Goal: Transaction & Acquisition: Purchase product/service

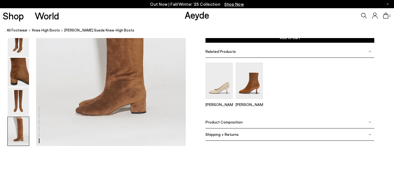
scroll to position [1097, 0]
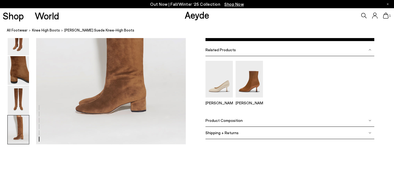
click at [231, 119] on span "Product Composition" at bounding box center [224, 120] width 37 height 5
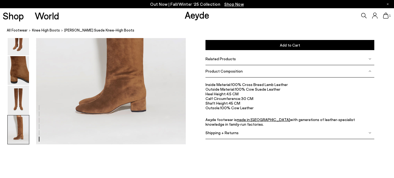
click at [21, 126] on img at bounding box center [18, 129] width 21 height 29
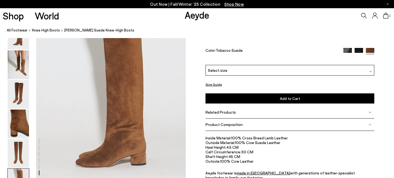
scroll to position [1041, 0]
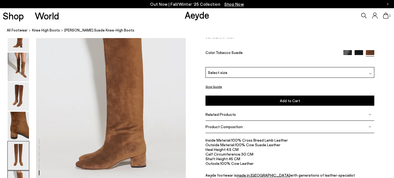
click at [22, 147] on img at bounding box center [18, 155] width 21 height 29
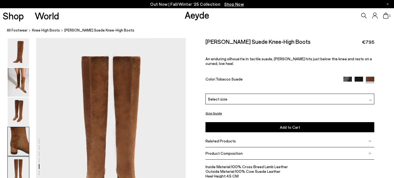
click at [22, 141] on img at bounding box center [18, 141] width 21 height 29
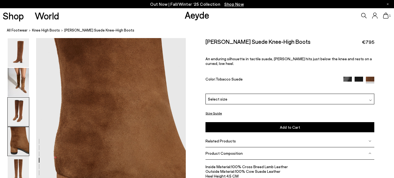
click at [16, 114] on img at bounding box center [18, 111] width 21 height 29
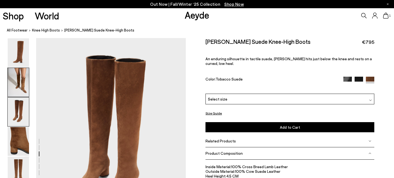
click at [16, 76] on img at bounding box center [18, 82] width 21 height 29
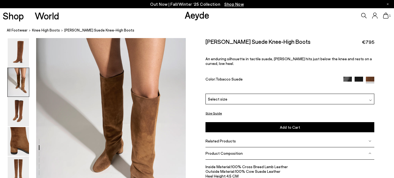
scroll to position [201, 0]
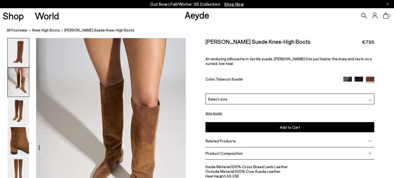
click at [16, 55] on img at bounding box center [18, 52] width 21 height 29
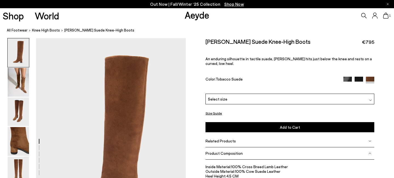
scroll to position [0, 0]
click at [16, 113] on img at bounding box center [18, 111] width 21 height 29
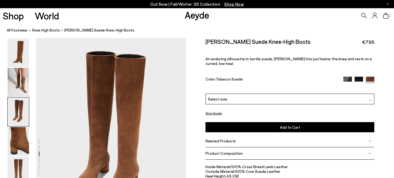
scroll to position [420, 0]
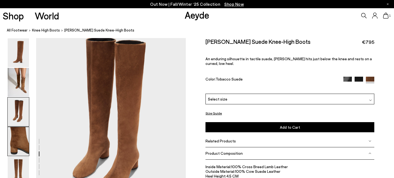
click at [21, 136] on img at bounding box center [18, 141] width 21 height 29
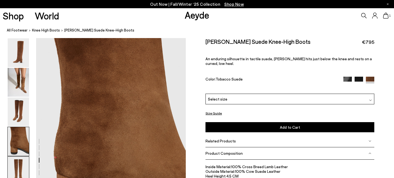
click at [18, 157] on img at bounding box center [18, 171] width 21 height 29
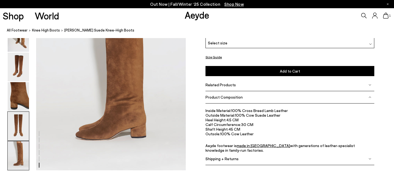
scroll to position [1033, 0]
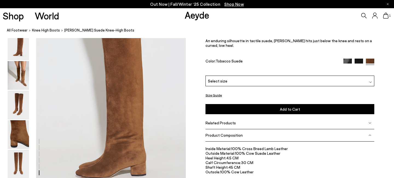
click at [349, 61] on img at bounding box center [348, 62] width 8 height 8
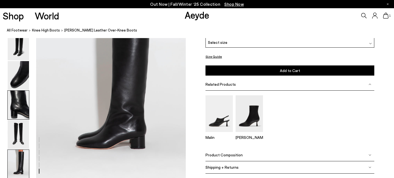
scroll to position [1004, 0]
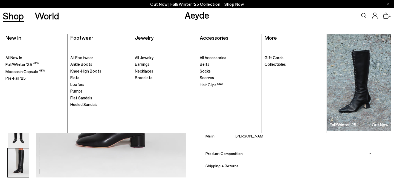
click at [74, 71] on span "Knee-High Boots" at bounding box center [85, 70] width 31 height 5
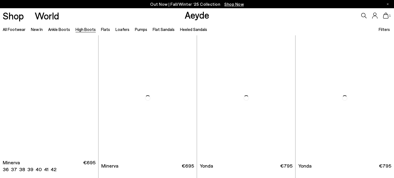
scroll to position [270, 0]
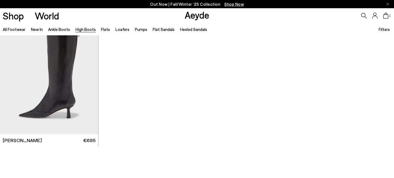
scroll to position [1395, 0]
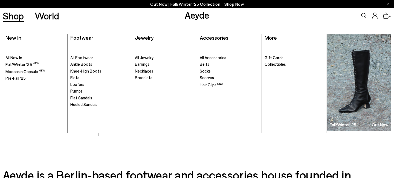
click at [73, 66] on span "Ankle Boots" at bounding box center [81, 64] width 22 height 5
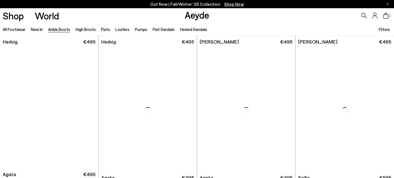
scroll to position [275, 0]
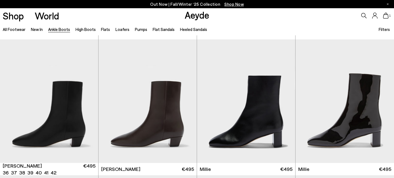
scroll to position [952, 0]
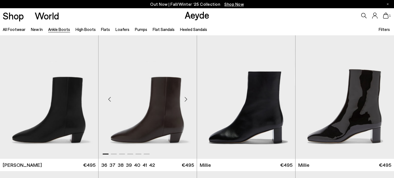
click at [185, 97] on div "Next slide" at bounding box center [186, 99] width 16 height 16
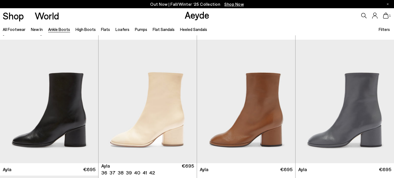
scroll to position [1492, 0]
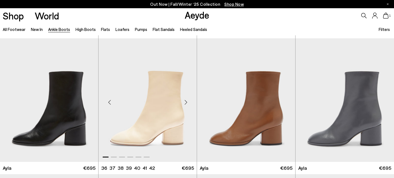
click at [185, 99] on div "Next slide" at bounding box center [186, 102] width 16 height 16
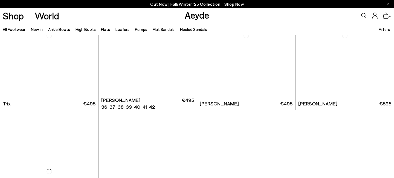
scroll to position [2830, 0]
